Goal: Navigation & Orientation: Find specific page/section

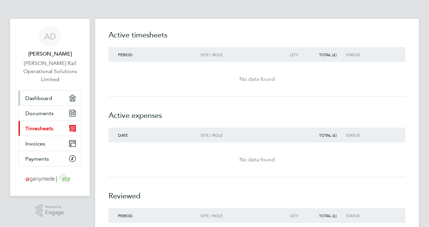
click at [53, 99] on link "Dashboard" at bounding box center [50, 98] width 63 height 15
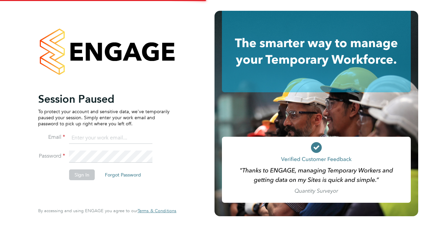
type input "[PERSON_NAME][EMAIL_ADDRESS][PERSON_NAME][DOMAIN_NAME]"
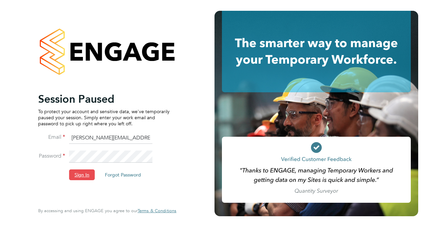
click at [85, 174] on button "Sign In" at bounding box center [82, 175] width 26 height 11
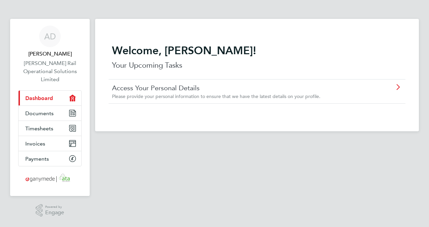
click at [49, 99] on span "Dashboard" at bounding box center [39, 98] width 28 height 6
click at [38, 112] on span "Documents" at bounding box center [39, 113] width 28 height 6
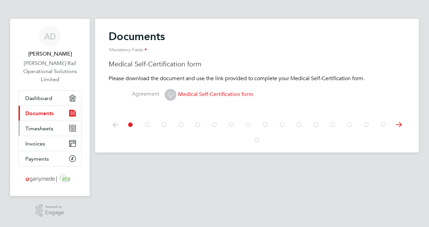
click at [50, 129] on span "Timesheets" at bounding box center [39, 129] width 28 height 6
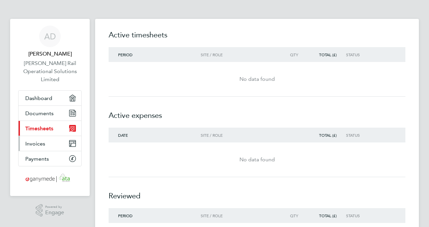
click at [47, 143] on link "Invoices" at bounding box center [50, 143] width 63 height 15
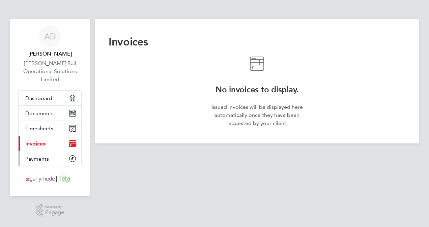
click at [47, 159] on span "Payments" at bounding box center [37, 159] width 24 height 6
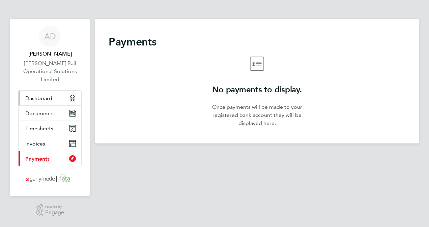
click at [43, 100] on span "Dashboard" at bounding box center [38, 98] width 27 height 6
